Goal: Task Accomplishment & Management: Manage account settings

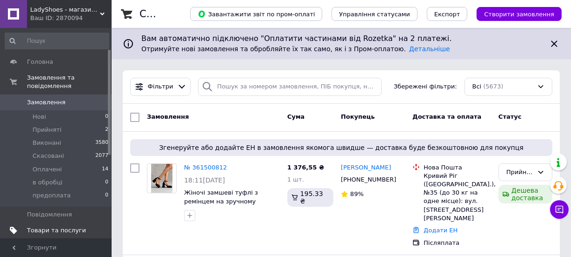
scroll to position [42, 0]
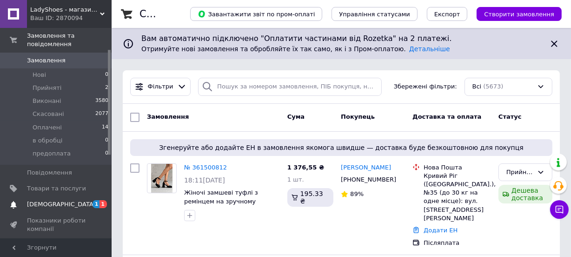
click at [55, 200] on span "[DEMOGRAPHIC_DATA]" at bounding box center [61, 204] width 69 height 8
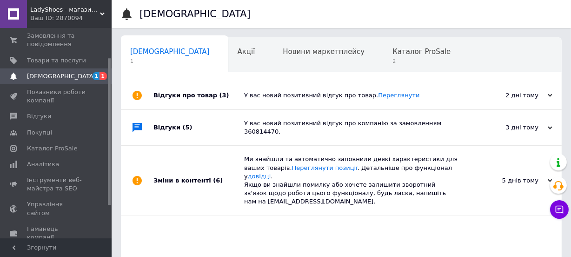
scroll to position [0, 5]
click at [62, 40] on span "Замовлення та повідомлення" at bounding box center [56, 40] width 59 height 17
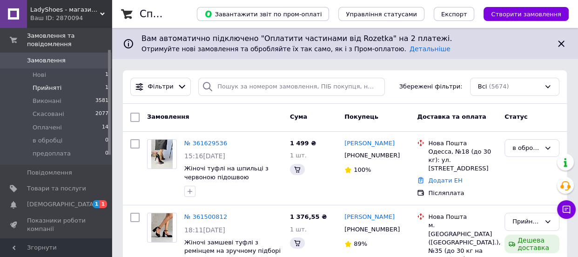
click at [42, 84] on span "Прийняті" at bounding box center [47, 88] width 29 height 8
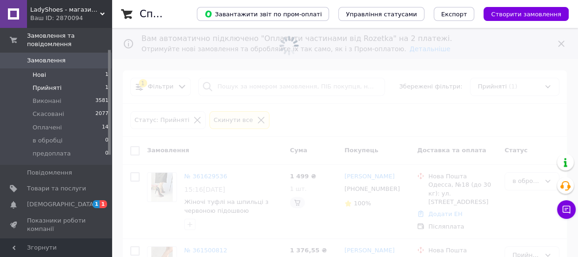
click at [42, 71] on span "Нові" at bounding box center [39, 75] width 13 height 8
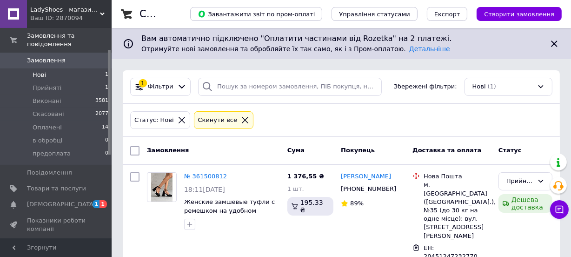
click at [44, 71] on span "Нові" at bounding box center [39, 75] width 13 height 8
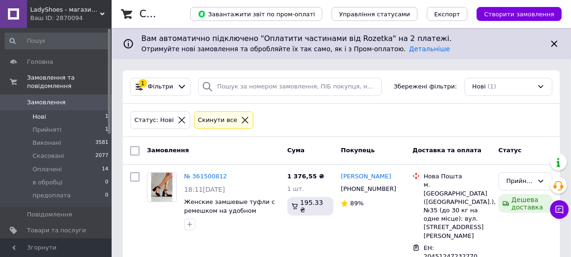
click at [44, 113] on span "Нові" at bounding box center [39, 117] width 13 height 8
click at [43, 113] on span "Нові" at bounding box center [39, 117] width 13 height 8
click at [105, 113] on span "1" at bounding box center [106, 117] width 3 height 8
click at [51, 126] on span "Прийняті" at bounding box center [47, 130] width 29 height 8
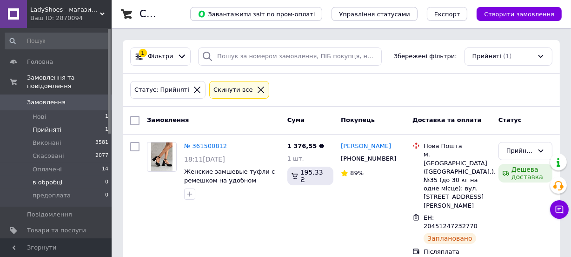
drag, startPoint x: 52, startPoint y: 168, endPoint x: 47, endPoint y: 172, distance: 6.0
click at [51, 176] on li "в обробці 0" at bounding box center [57, 182] width 114 height 13
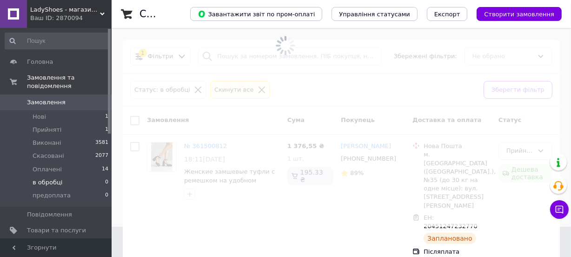
click at [47, 178] on span "в обробці" at bounding box center [48, 182] width 30 height 8
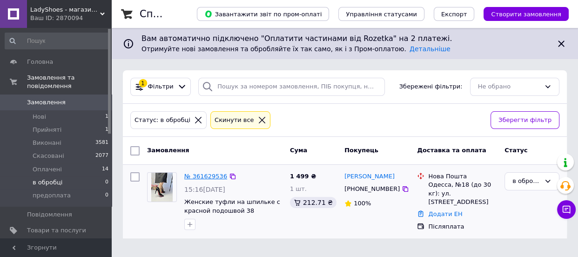
click at [200, 177] on link "№ 361629536" at bounding box center [205, 176] width 43 height 7
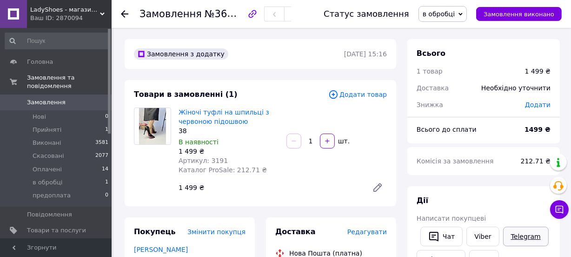
scroll to position [127, 0]
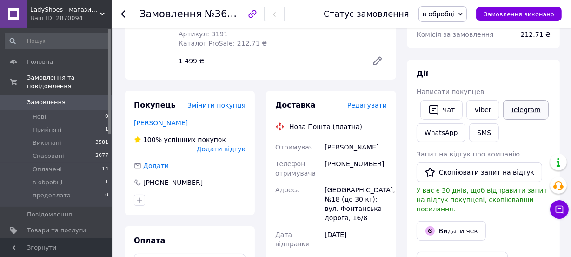
click at [530, 108] on link "Telegram" at bounding box center [526, 110] width 46 height 20
